Goal: Navigation & Orientation: Understand site structure

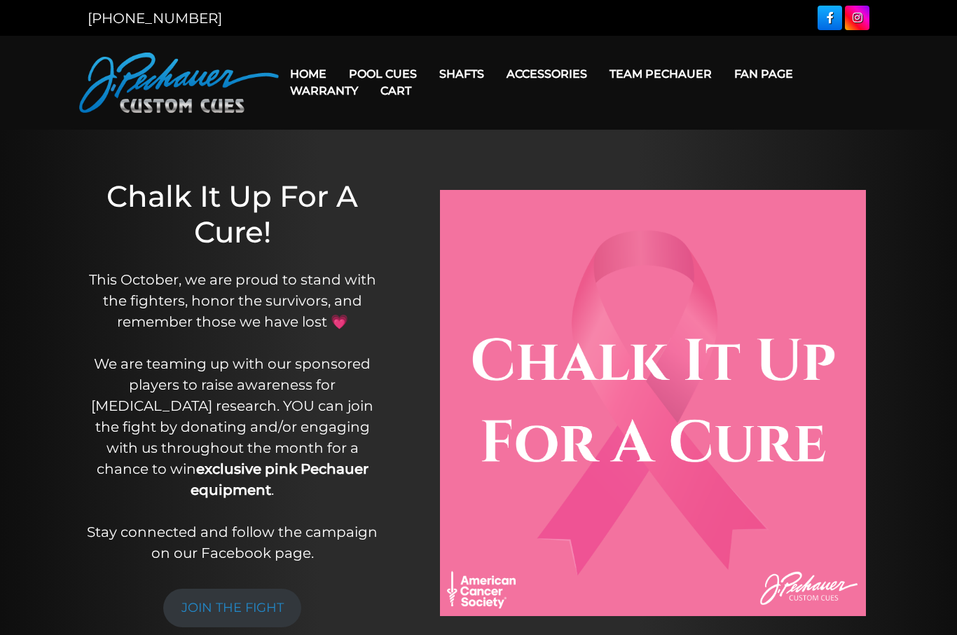
click at [551, 282] on link "Apparel" at bounding box center [572, 273] width 151 height 20
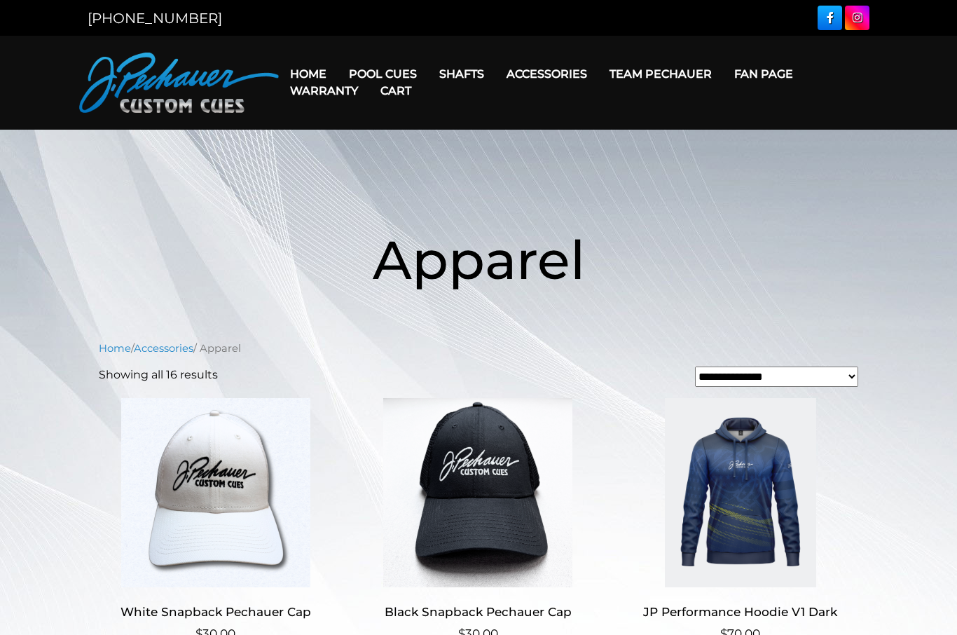
click at [683, 81] on link "Team Pechauer" at bounding box center [661, 74] width 125 height 36
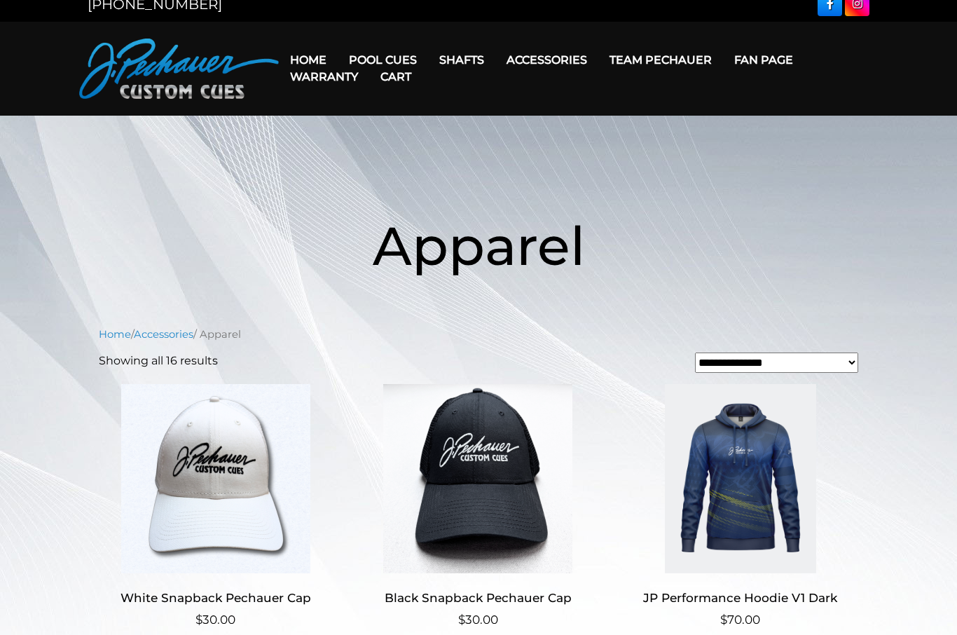
scroll to position [15, 0]
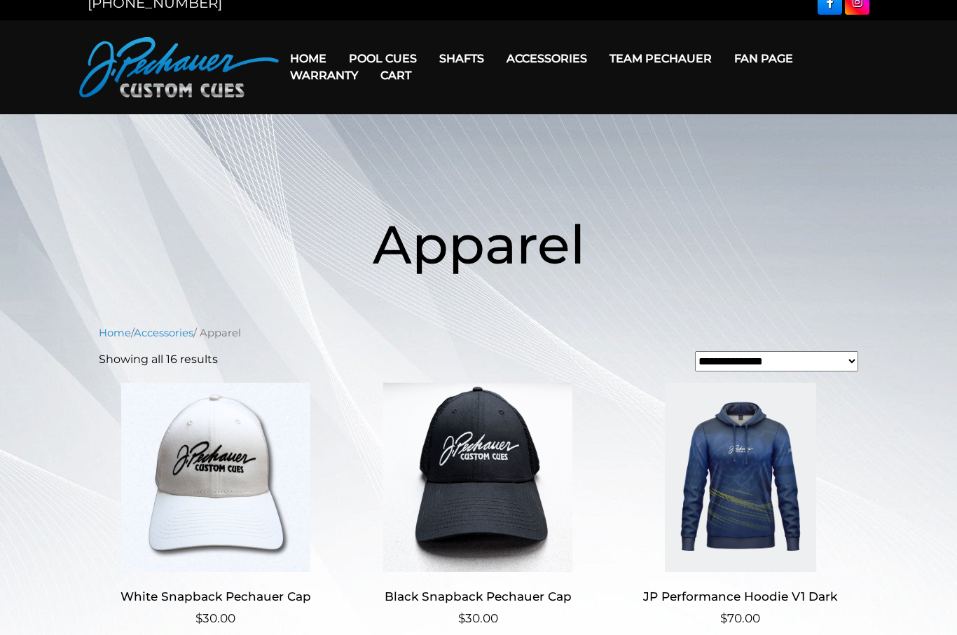
click at [787, 62] on link "Fan Page" at bounding box center [763, 59] width 81 height 36
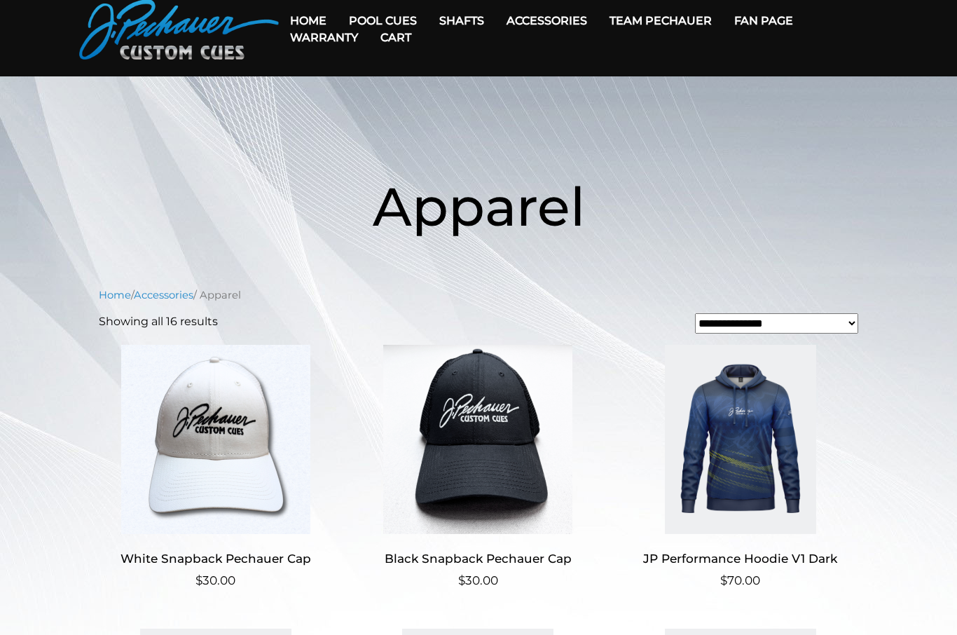
scroll to position [0, 0]
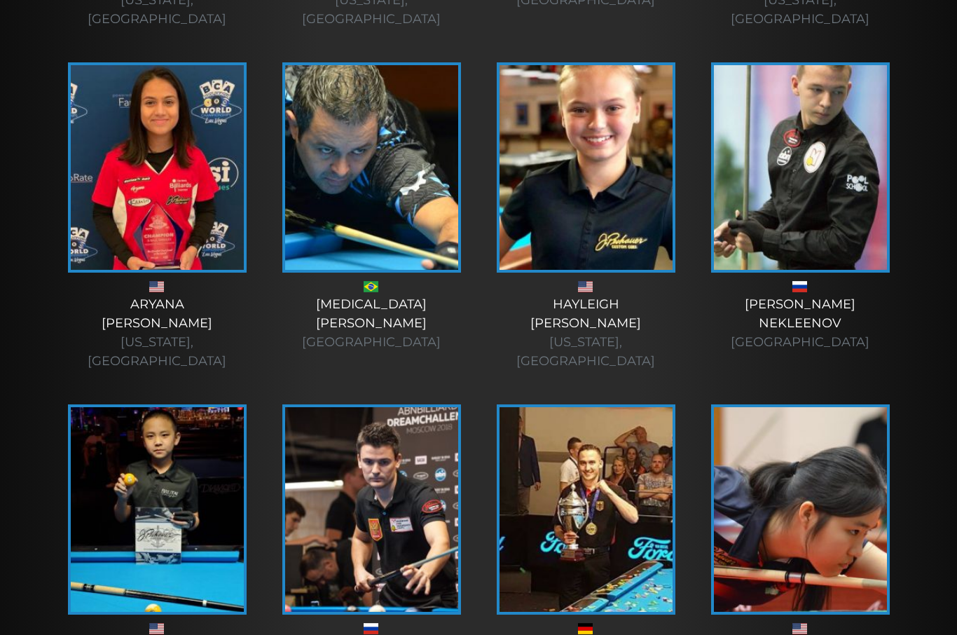
scroll to position [666, 0]
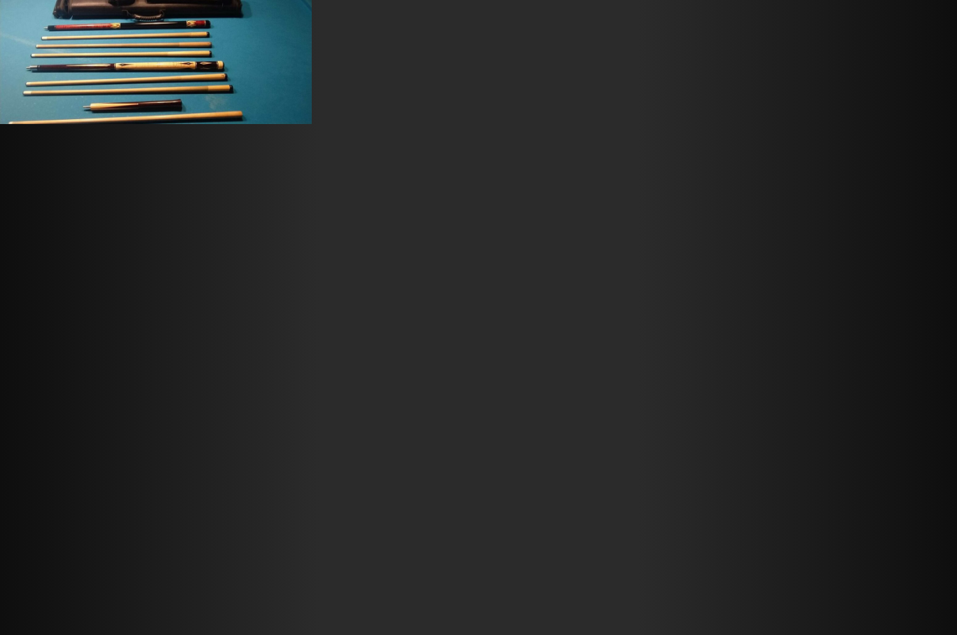
scroll to position [1923, 0]
